Goal: Check status: Check status

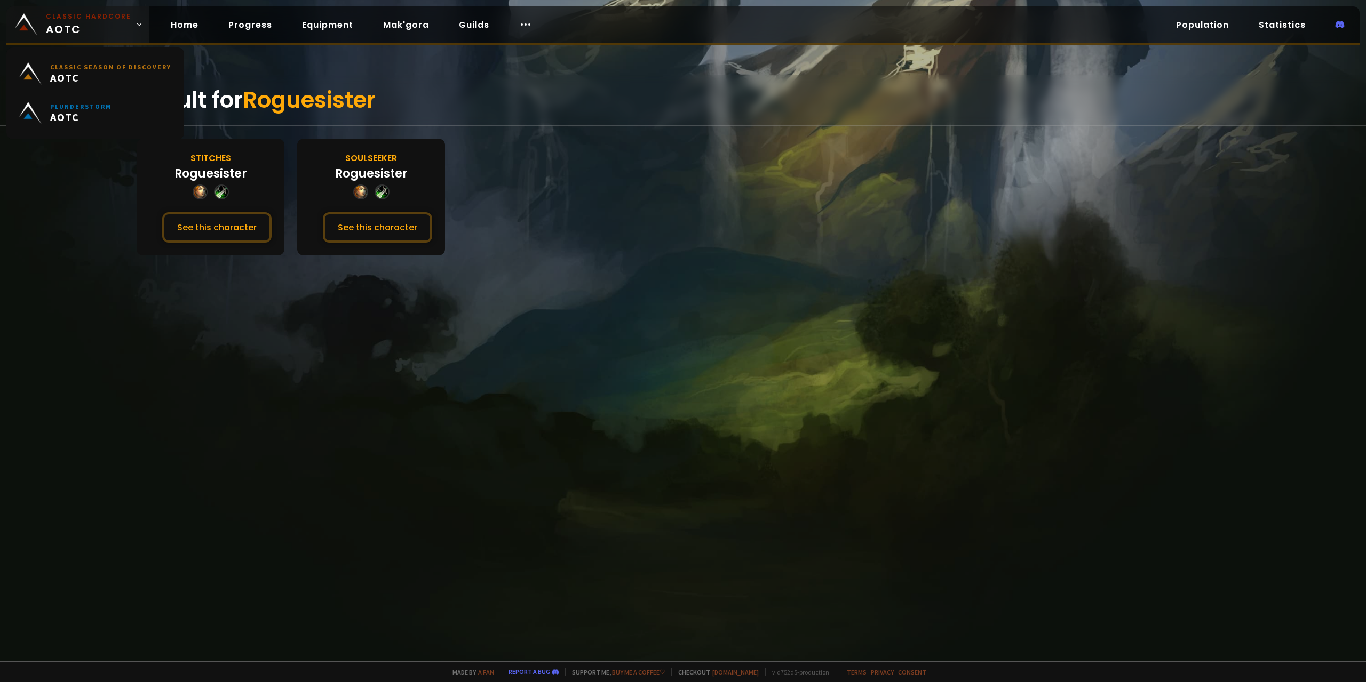
click at [69, 27] on span "Classic Hardcore AOTC" at bounding box center [88, 25] width 85 height 26
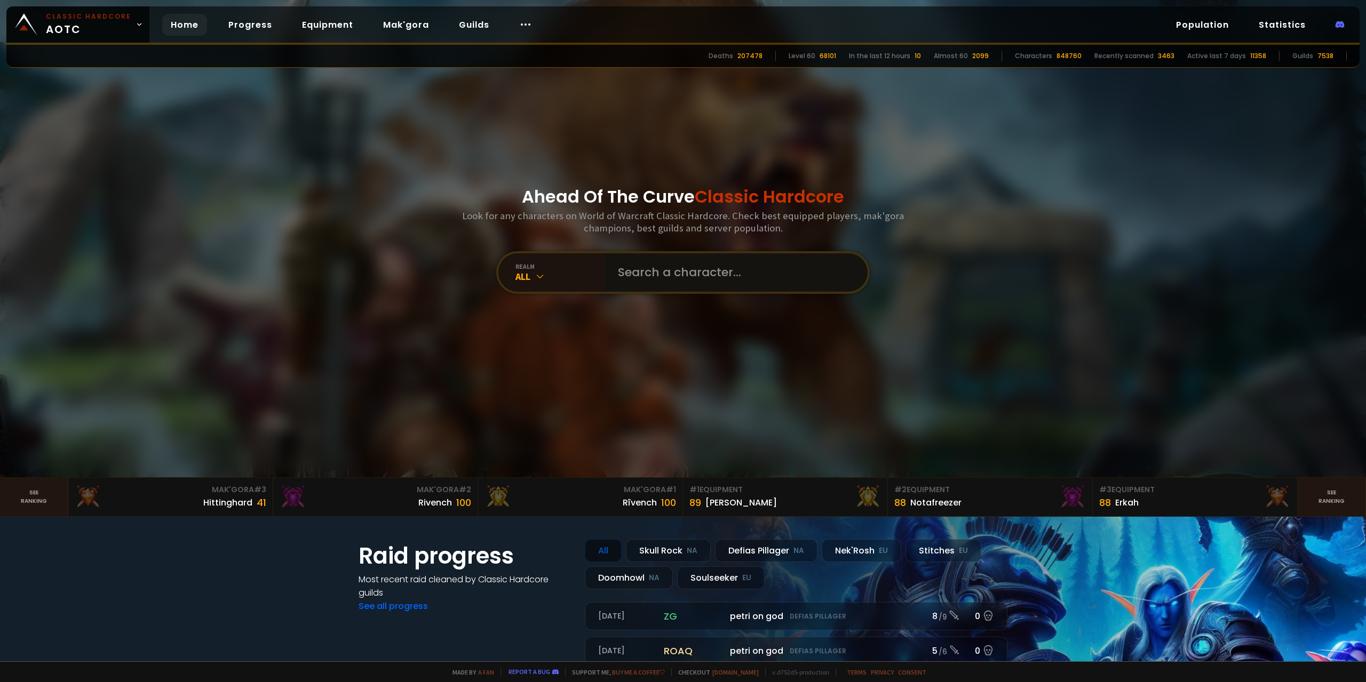
click at [671, 280] on input "text" at bounding box center [732, 272] width 243 height 38
paste input "Ampskalle"
type input "Ampskalle"
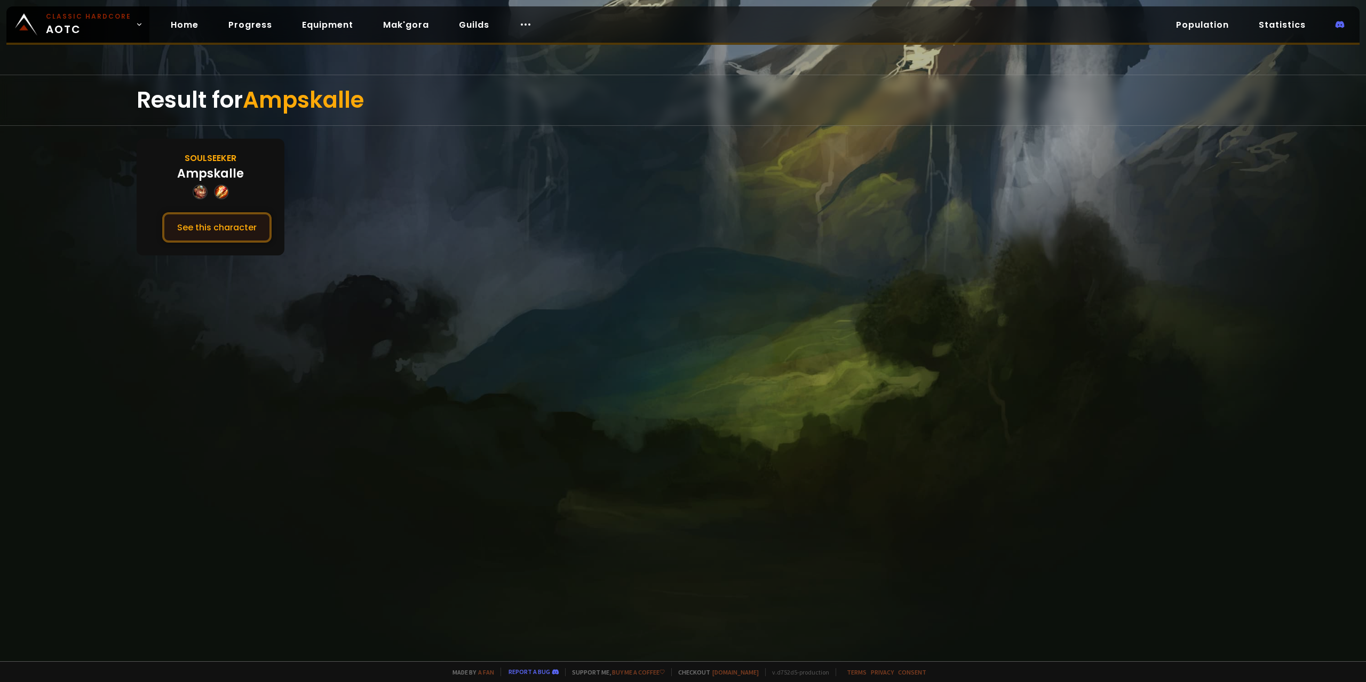
click at [230, 231] on button "See this character" at bounding box center [216, 227] width 109 height 30
